Goal: Task Accomplishment & Management: Manage account settings

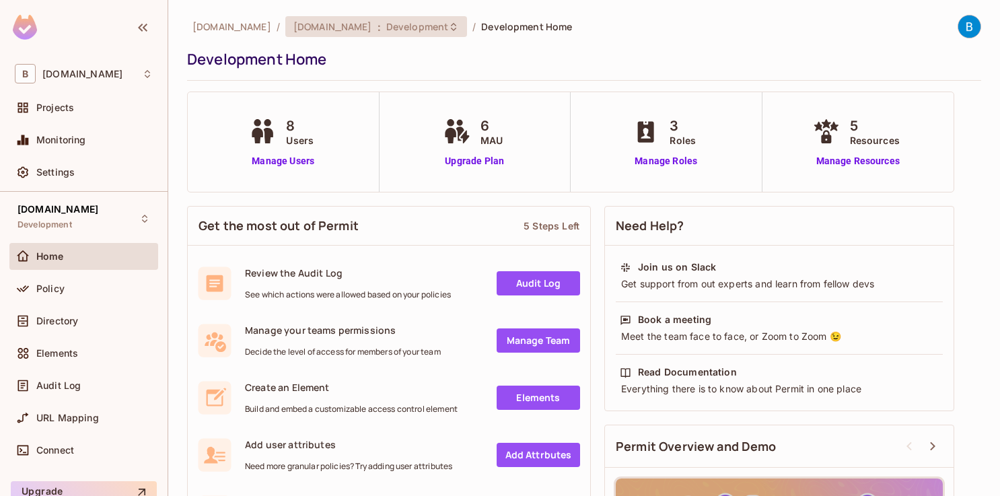
click at [386, 31] on span "Development" at bounding box center [417, 26] width 62 height 13
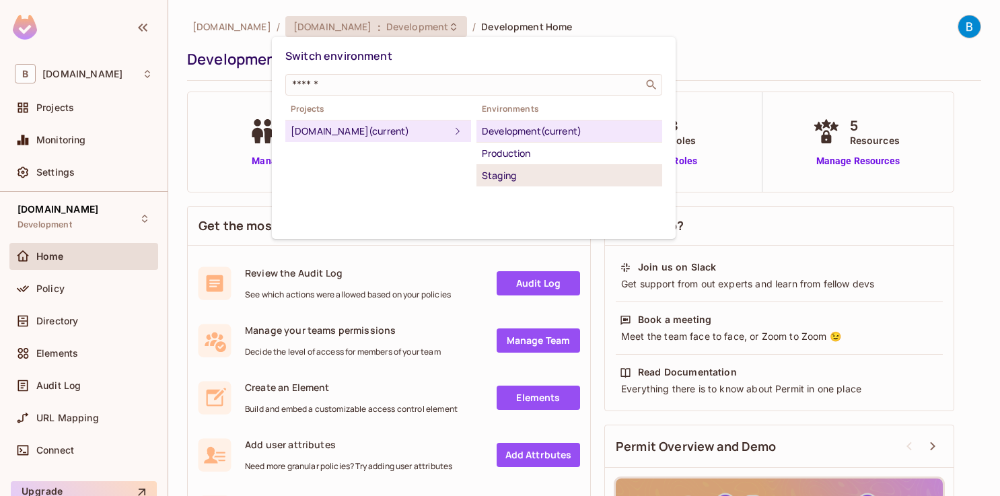
click at [503, 174] on div "Staging" at bounding box center [569, 176] width 175 height 16
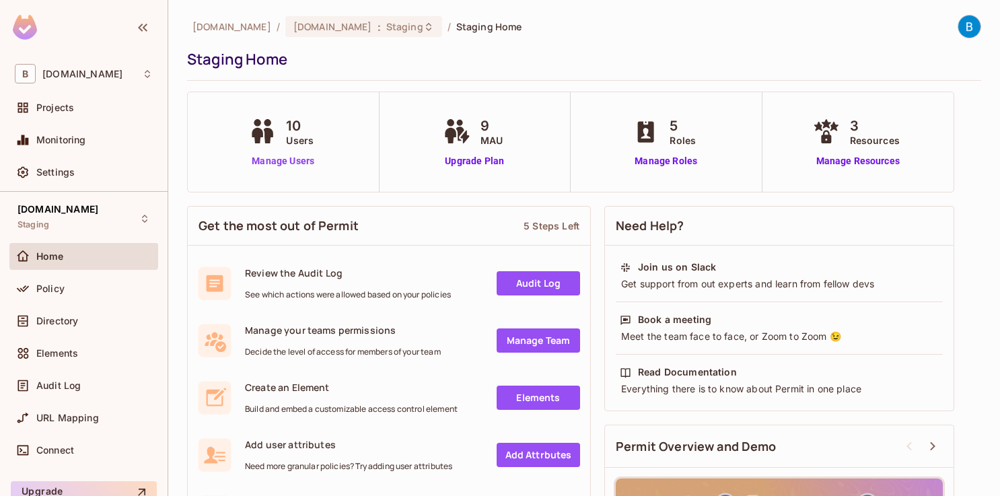
click at [284, 161] on link "Manage Users" at bounding box center [283, 161] width 75 height 14
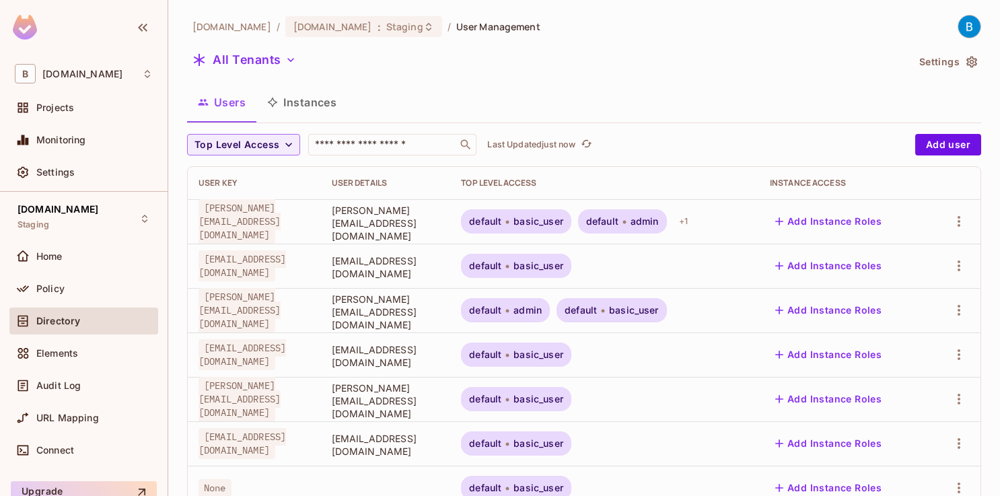
click at [312, 115] on button "Instances" at bounding box center [301, 102] width 91 height 34
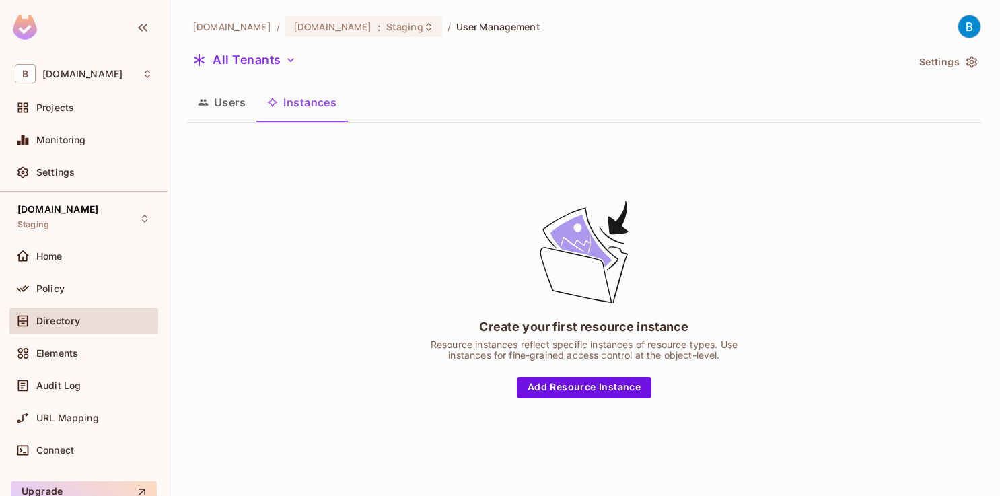
click at [240, 109] on button "Users" at bounding box center [221, 102] width 69 height 34
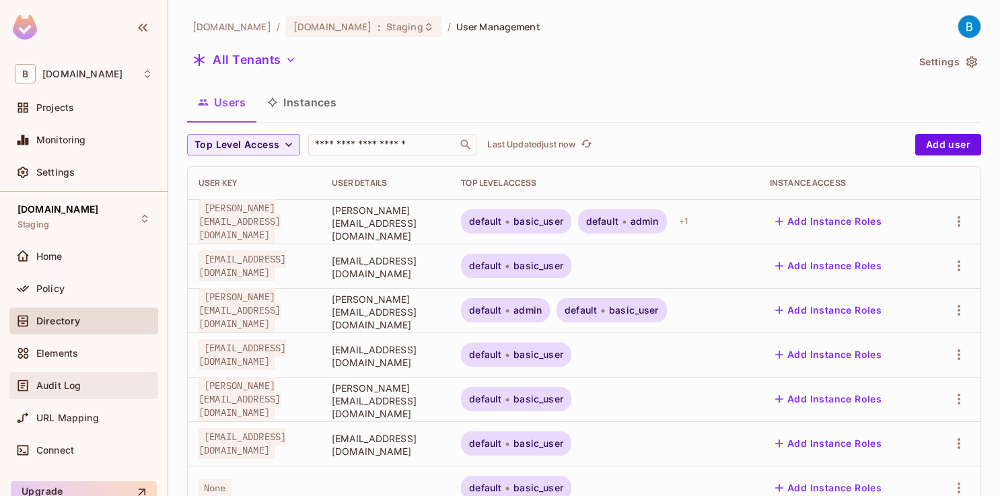
click at [79, 390] on span "Audit Log" at bounding box center [58, 385] width 44 height 11
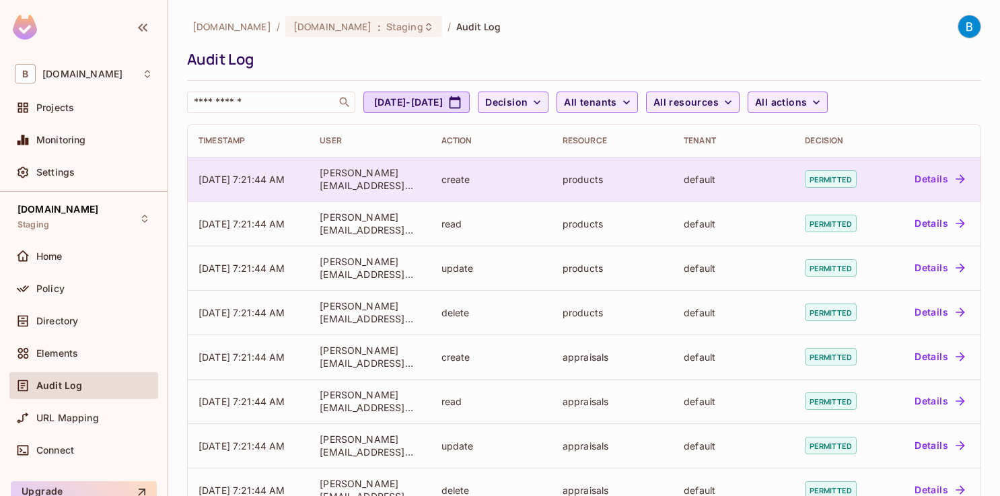
click at [942, 176] on button "Details" at bounding box center [939, 179] width 61 height 22
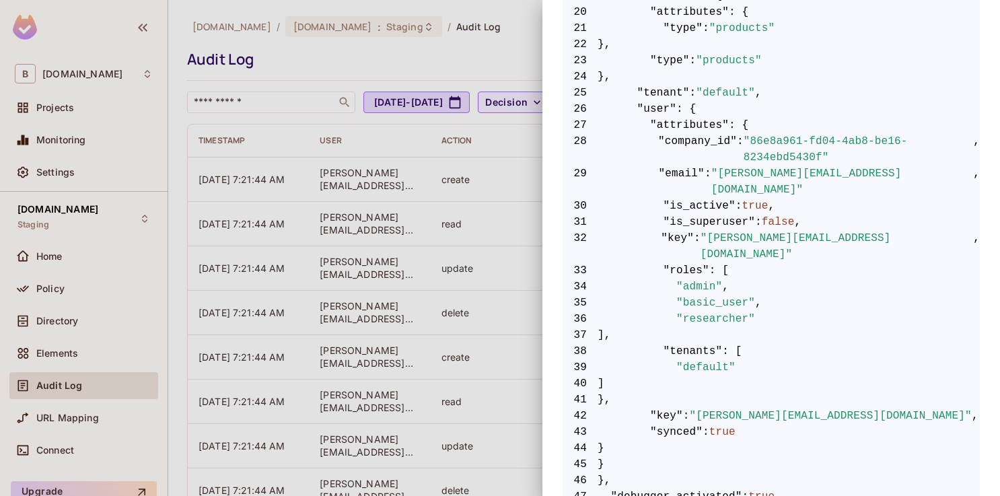
scroll to position [676, 0]
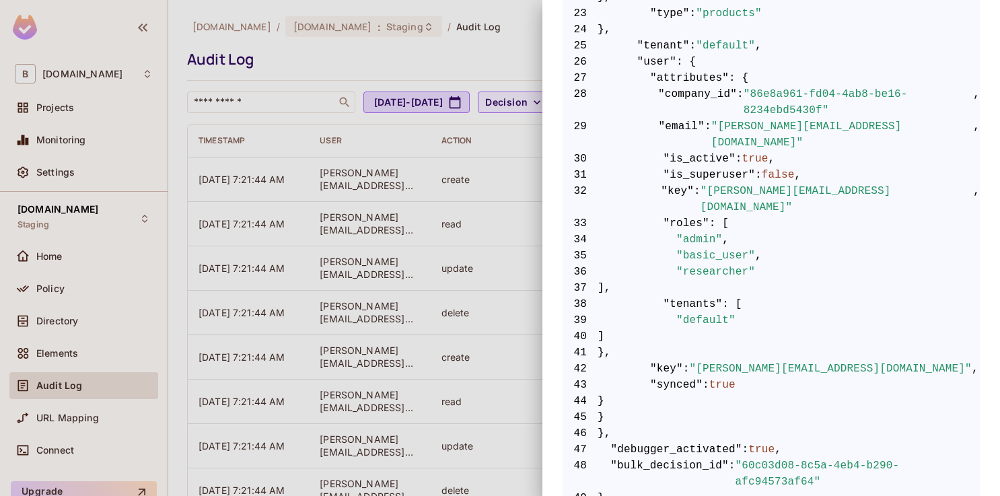
click at [499, 278] on div at bounding box center [500, 248] width 1000 height 496
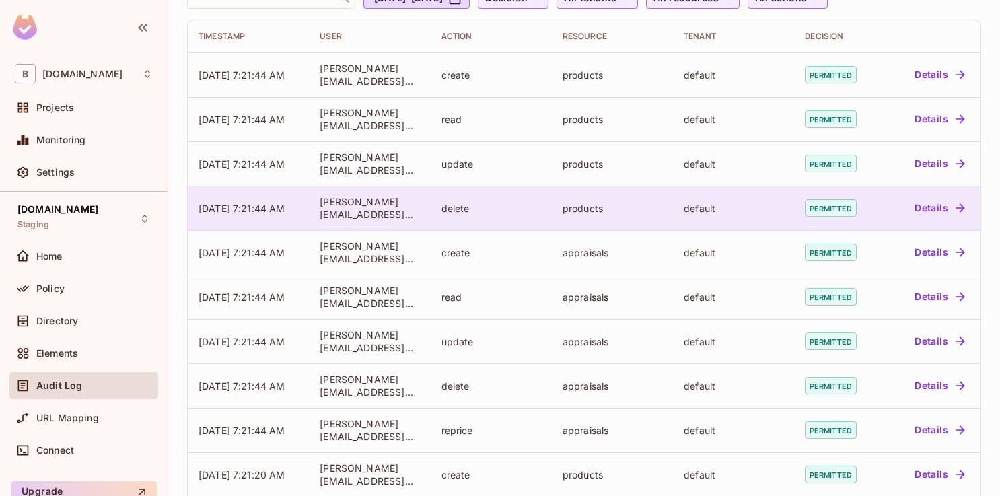
scroll to position [145, 0]
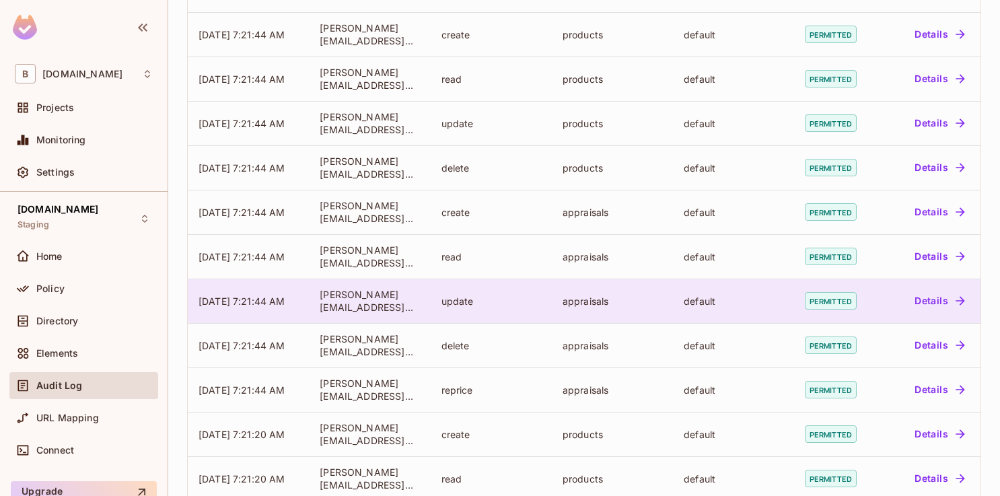
click at [932, 294] on button "Details" at bounding box center [939, 301] width 61 height 22
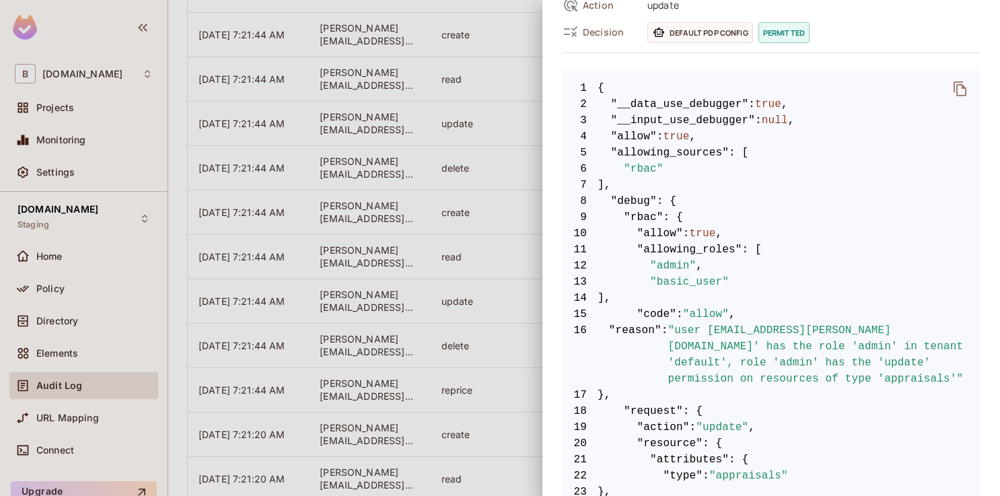
scroll to position [193, 0]
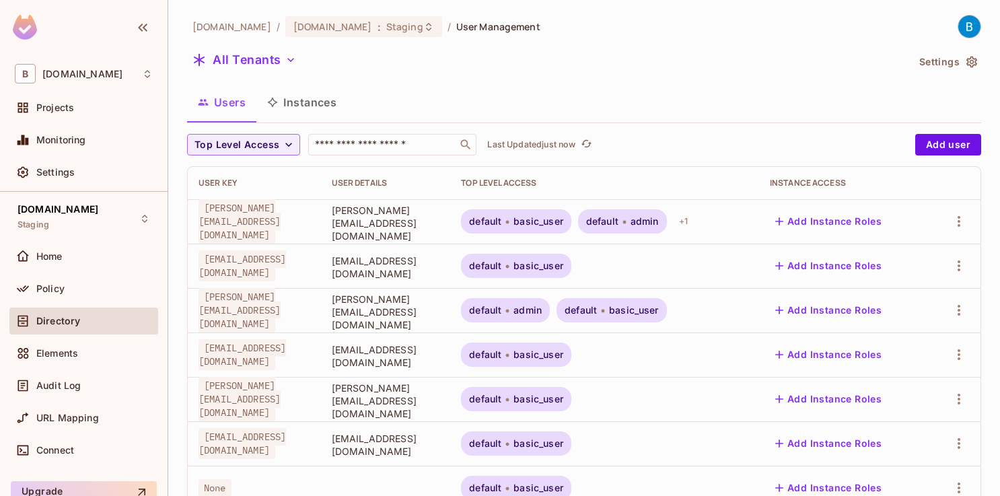
click at [571, 392] on div "default basic_user" at bounding box center [516, 399] width 110 height 24
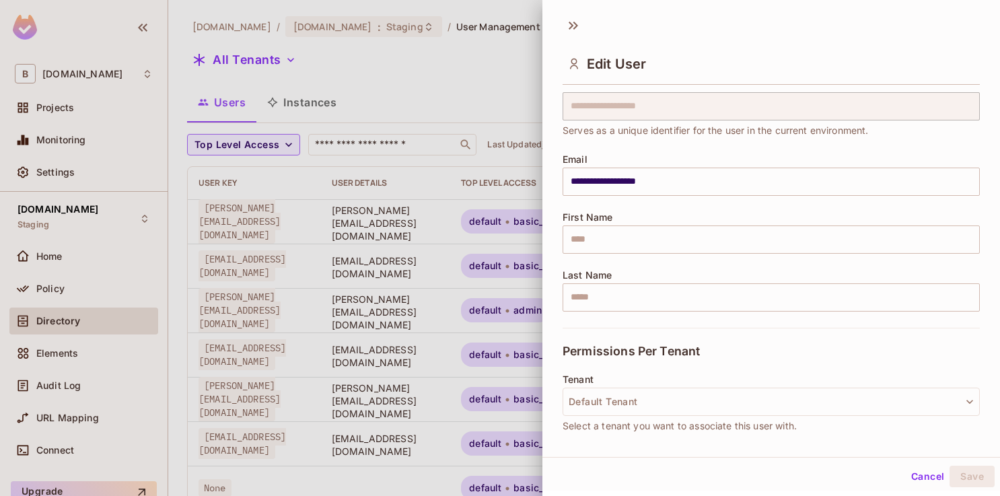
scroll to position [49, 0]
click at [925, 472] on button "Cancel" at bounding box center [928, 477] width 44 height 22
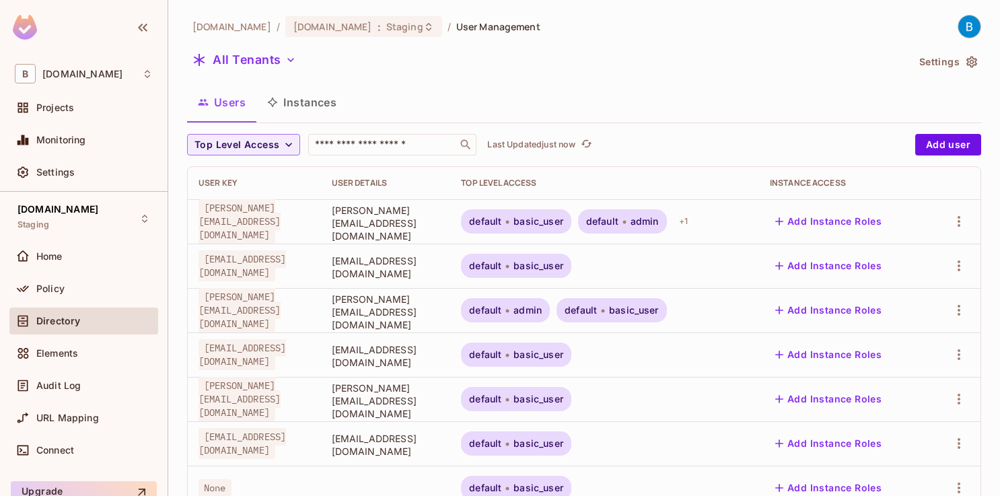
scroll to position [6, 0]
